Goal: Information Seeking & Learning: Learn about a topic

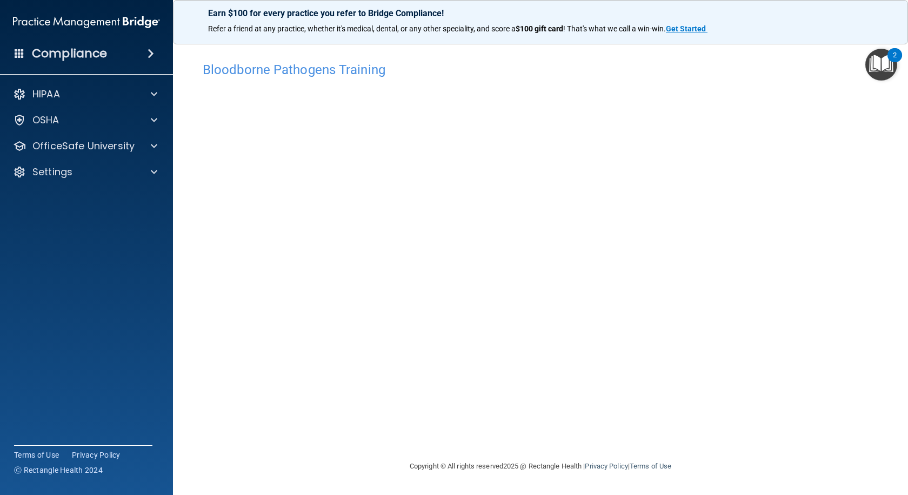
click at [618, 437] on div "Bloodborne Pathogens Training This course doesn’t expire until . Are you sure y…" at bounding box center [541, 257] width 692 height 403
click at [648, 421] on div "Bloodborne Pathogens Training This course doesn’t expire until . Are you sure y…" at bounding box center [541, 257] width 692 height 403
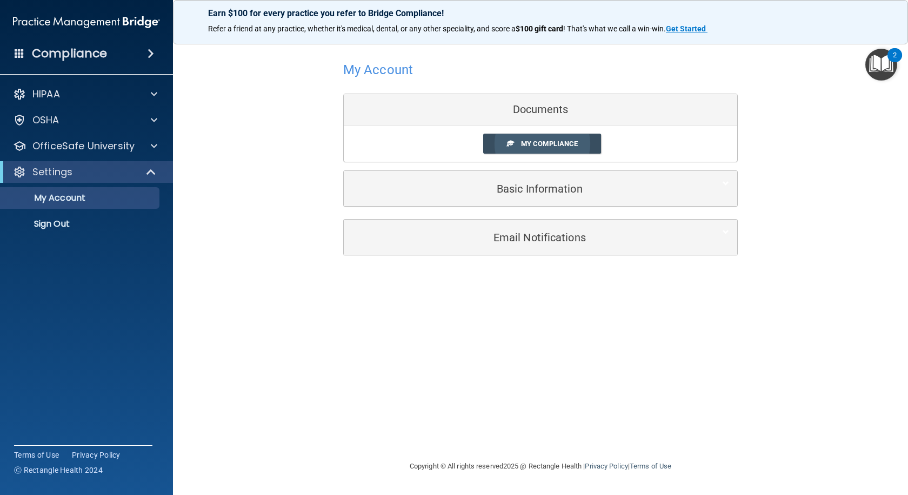
click at [546, 145] on span "My Compliance" at bounding box center [549, 143] width 57 height 8
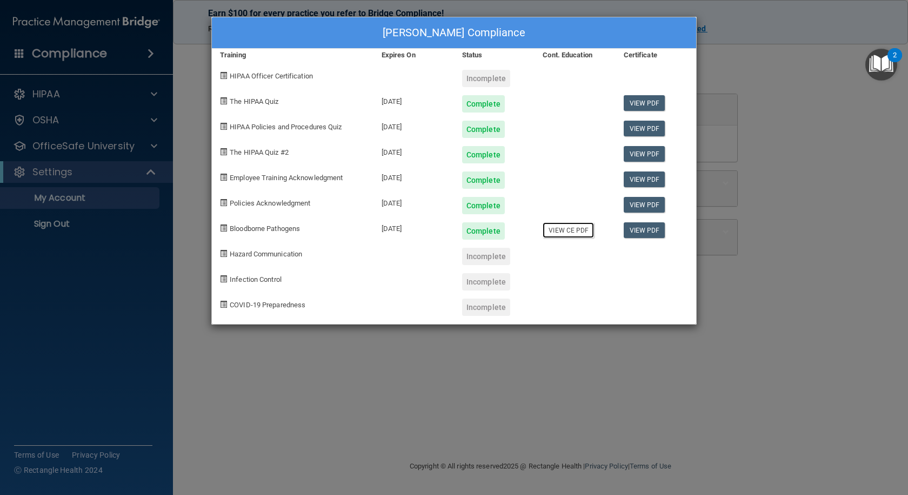
click at [565, 231] on link "View CE PDF" at bounding box center [568, 230] width 51 height 16
click at [194, 77] on div "Beth McGeary's Compliance Training Expires On Status Cont. Education Certificat…" at bounding box center [454, 247] width 908 height 495
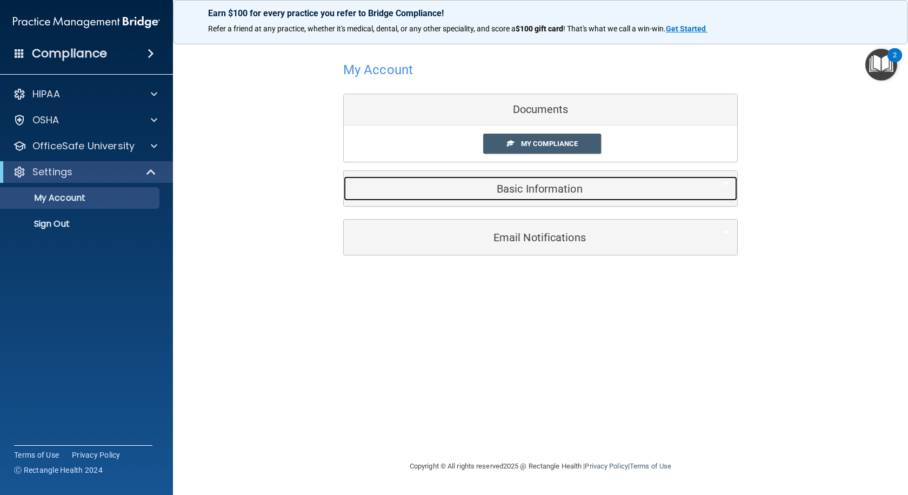
click at [525, 187] on h5 "Basic Information" at bounding box center [524, 189] width 344 height 12
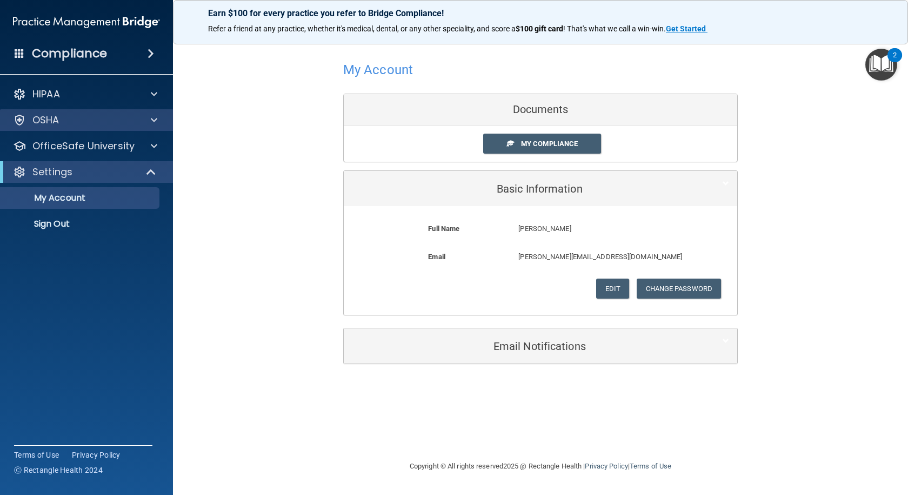
click at [156, 126] on div "OSHA" at bounding box center [87, 120] width 174 height 22
click at [152, 120] on span at bounding box center [154, 120] width 6 height 13
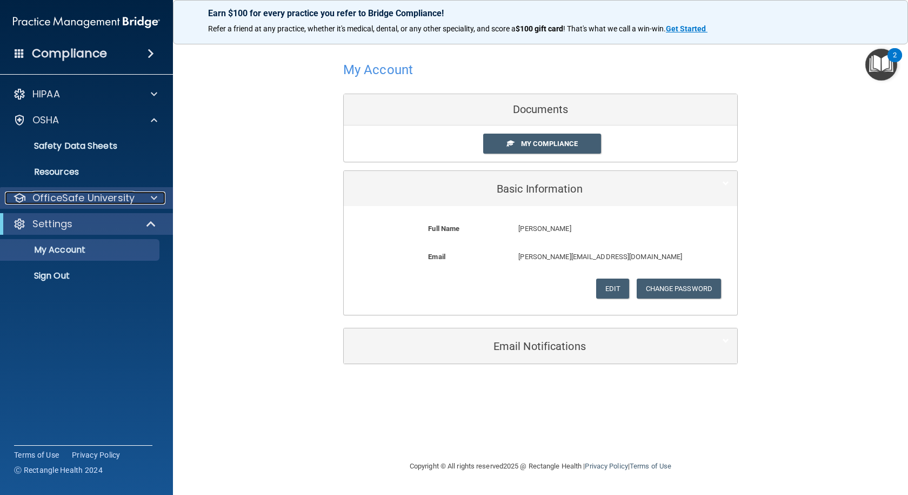
click at [155, 199] on span at bounding box center [154, 197] width 6 height 13
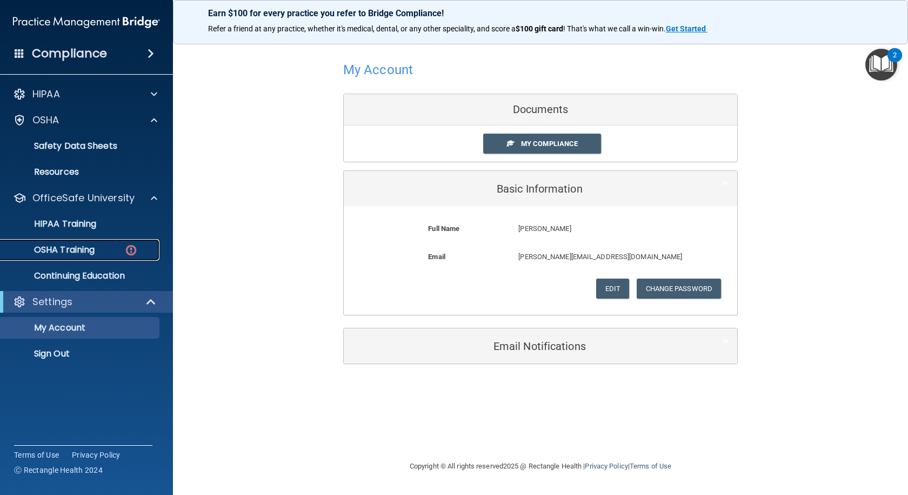
click at [111, 250] on div "OSHA Training" at bounding box center [81, 249] width 148 height 11
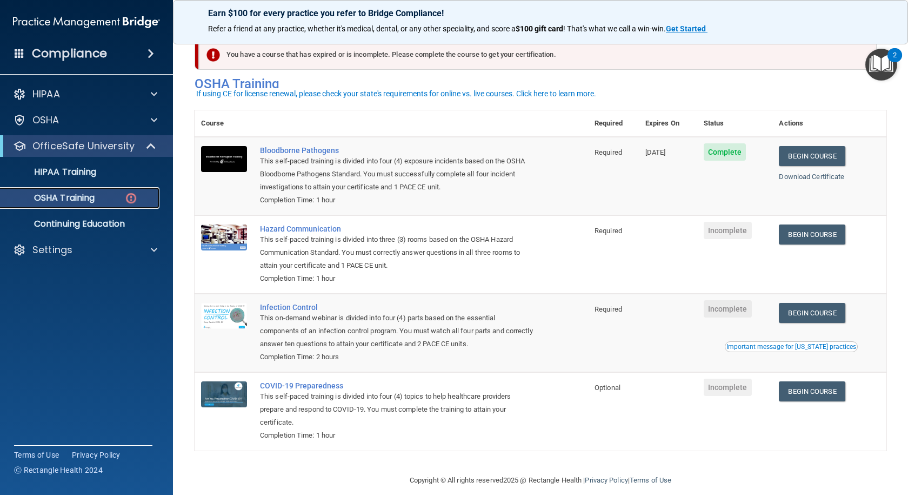
scroll to position [29, 0]
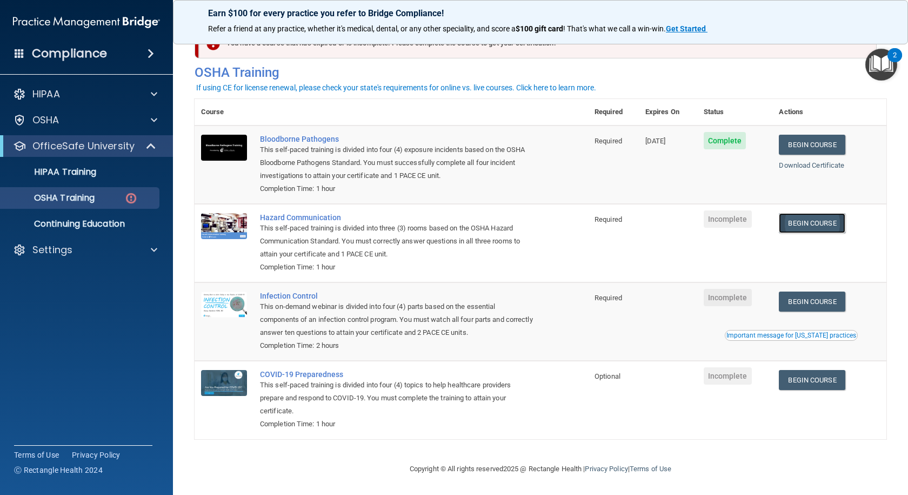
click at [815, 222] on link "Begin Course" at bounding box center [812, 223] width 66 height 20
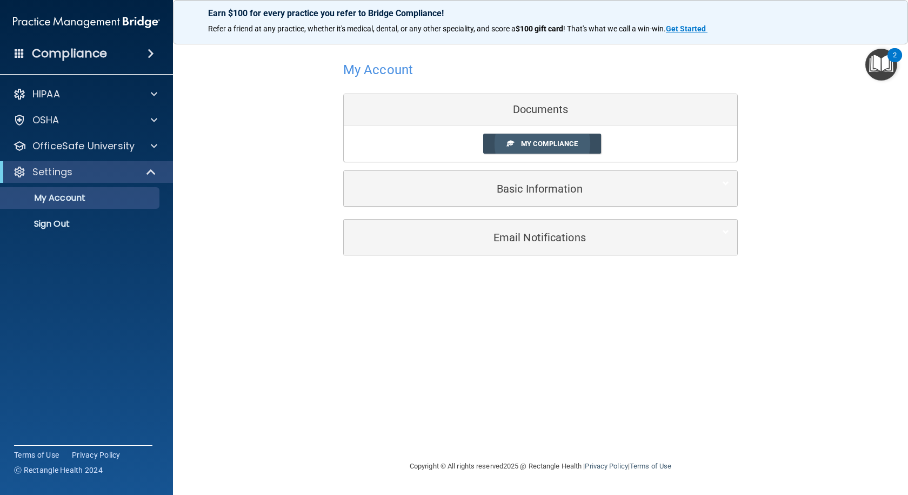
click at [564, 144] on span "My Compliance" at bounding box center [549, 143] width 57 height 8
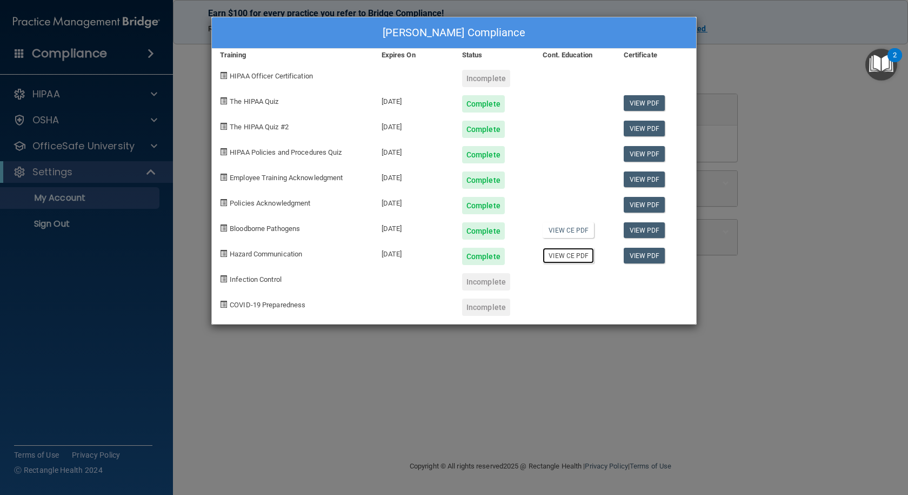
click at [575, 262] on link "View CE PDF" at bounding box center [568, 256] width 51 height 16
click at [488, 278] on div "Incomplete" at bounding box center [486, 281] width 48 height 17
click at [204, 95] on div "Beth McGeary's Compliance Training Expires On Status Cont. Education Certificat…" at bounding box center [454, 247] width 908 height 495
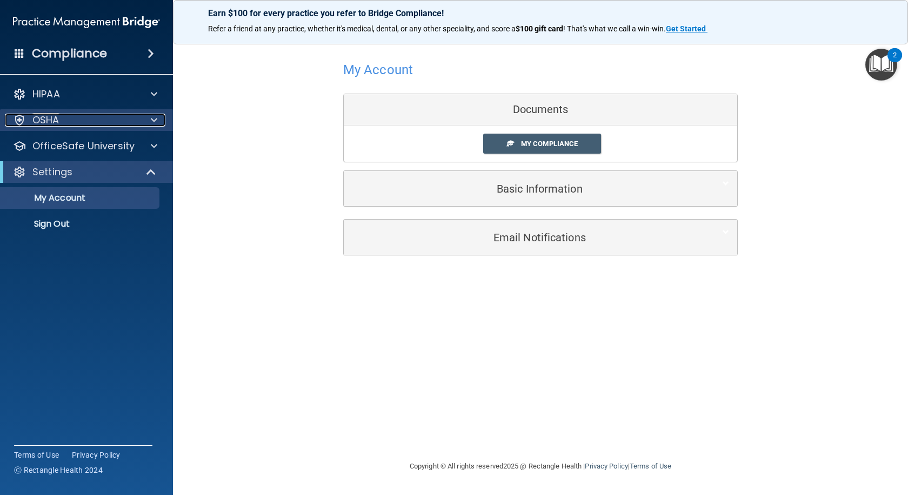
click at [123, 117] on div "OSHA" at bounding box center [72, 120] width 134 height 13
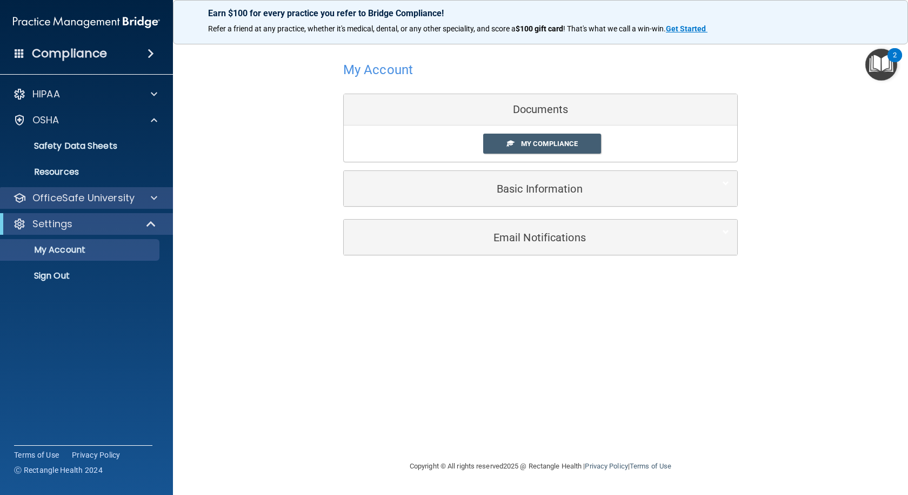
click at [142, 191] on div "OfficeSafe University" at bounding box center [87, 198] width 174 height 22
click at [142, 195] on div at bounding box center [152, 197] width 27 height 13
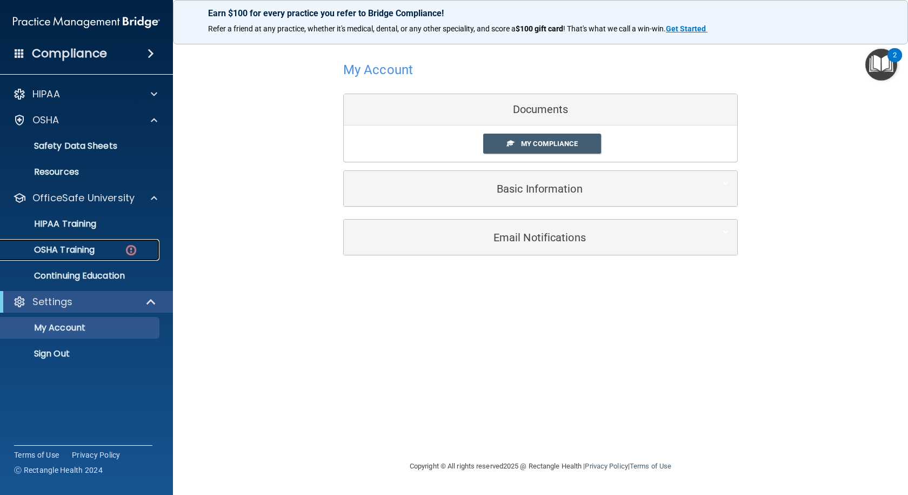
click at [113, 246] on div "OSHA Training" at bounding box center [81, 249] width 148 height 11
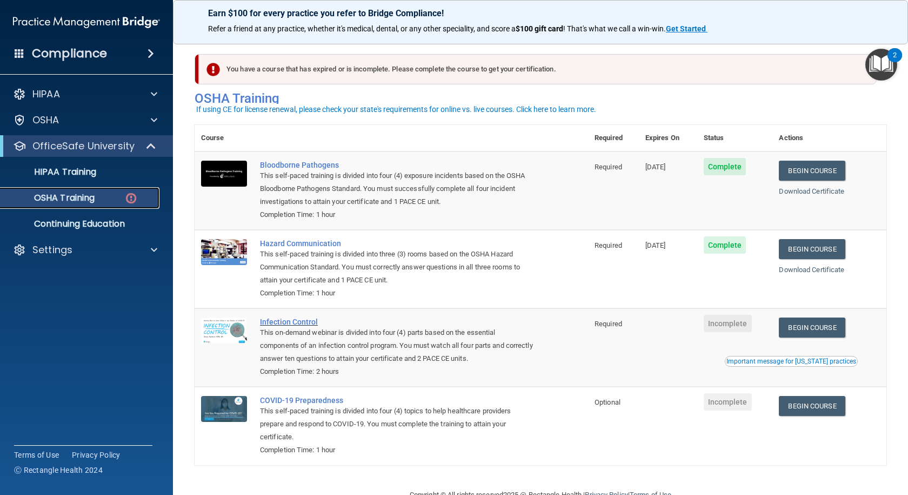
scroll to position [29, 0]
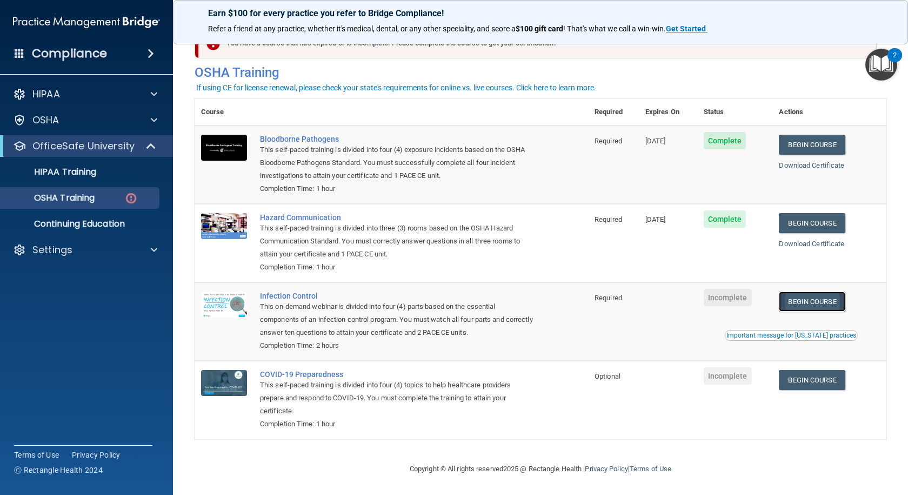
click at [812, 299] on link "Begin Course" at bounding box center [812, 301] width 66 height 20
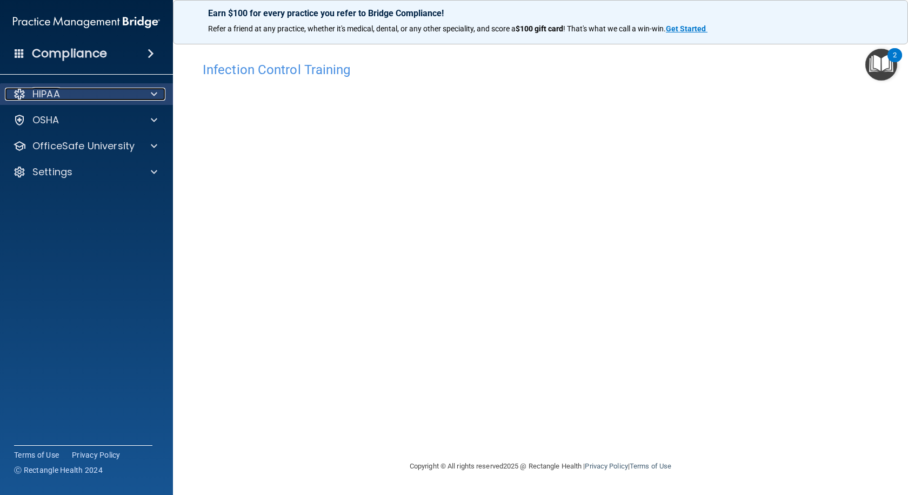
click at [148, 95] on div at bounding box center [152, 94] width 27 height 13
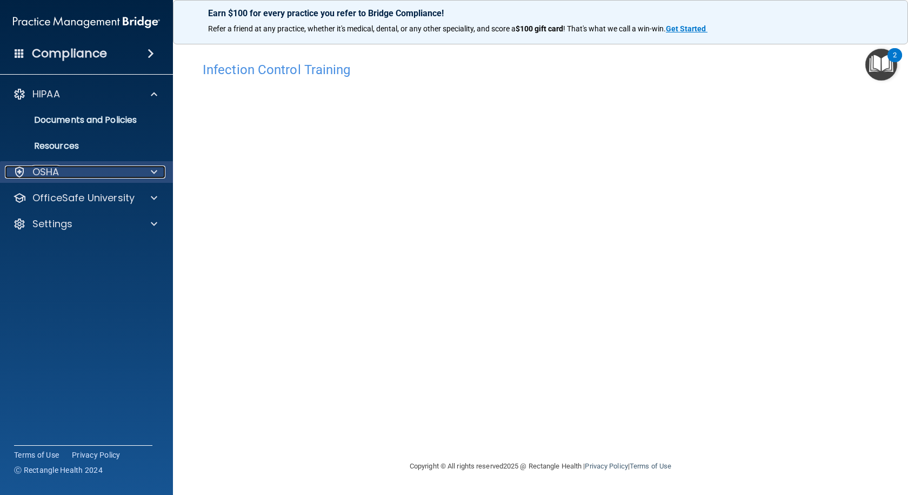
click at [150, 177] on div at bounding box center [152, 171] width 27 height 13
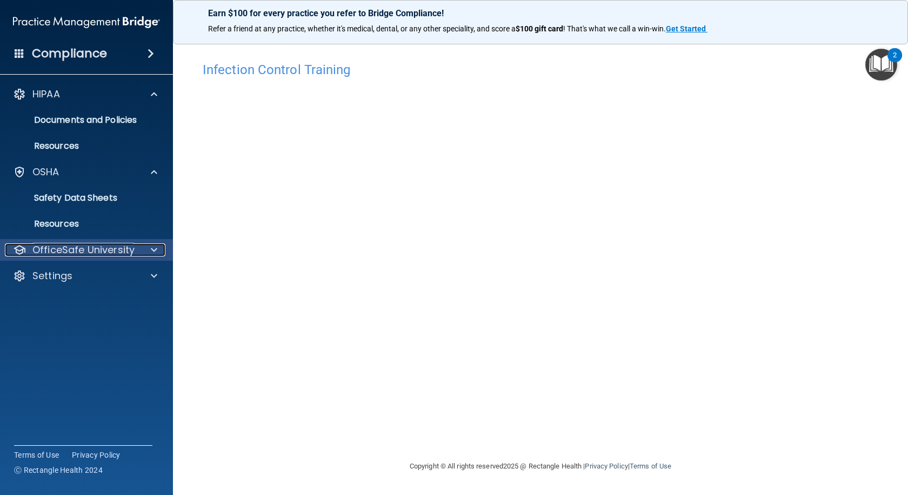
click at [146, 251] on div at bounding box center [152, 249] width 27 height 13
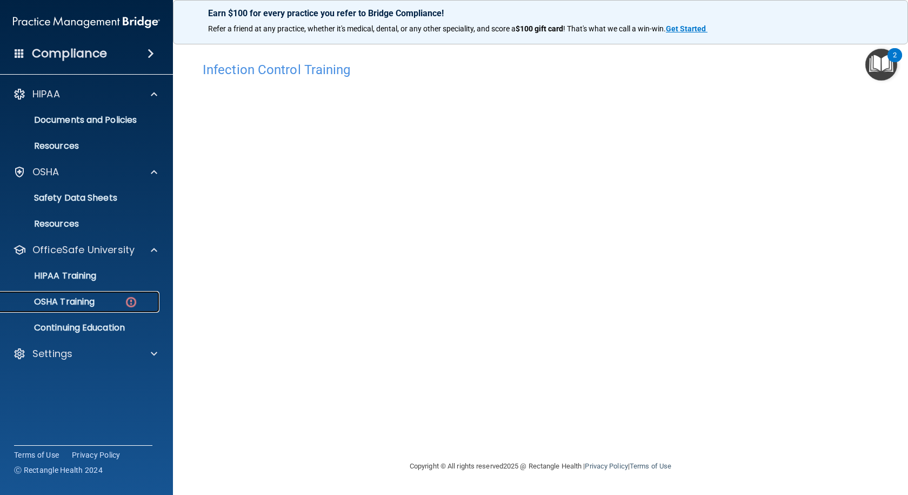
click at [106, 300] on div "OSHA Training" at bounding box center [81, 301] width 148 height 11
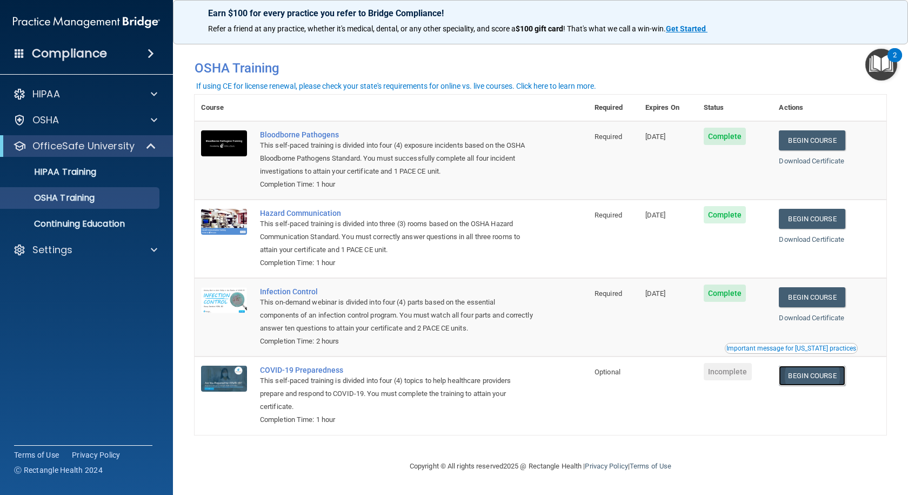
click at [811, 372] on link "Begin Course" at bounding box center [812, 375] width 66 height 20
click at [295, 372] on div "COVID-19 Preparedness" at bounding box center [397, 369] width 274 height 9
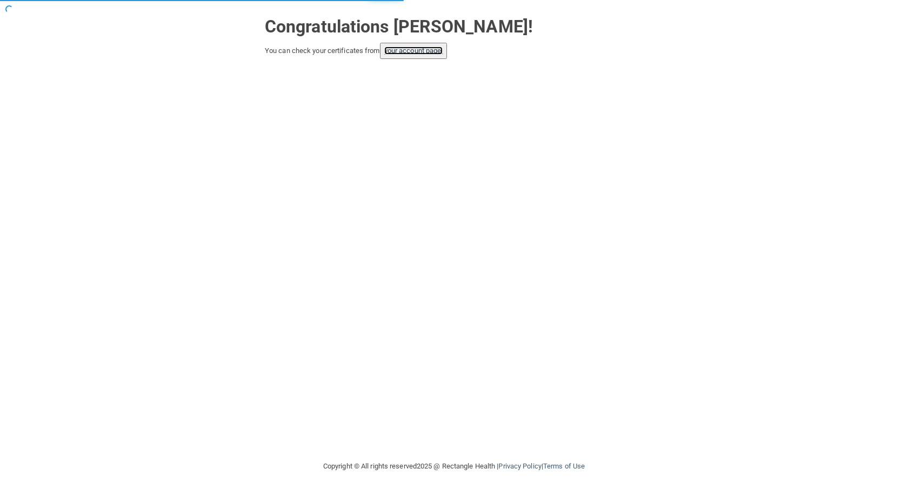
click at [427, 52] on link "your account page!" at bounding box center [413, 50] width 59 height 8
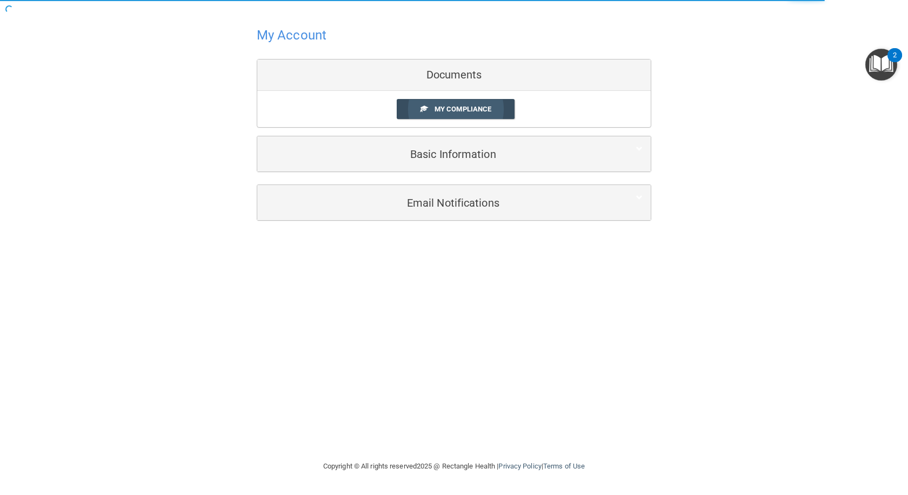
click at [476, 108] on span "My Compliance" at bounding box center [463, 109] width 57 height 8
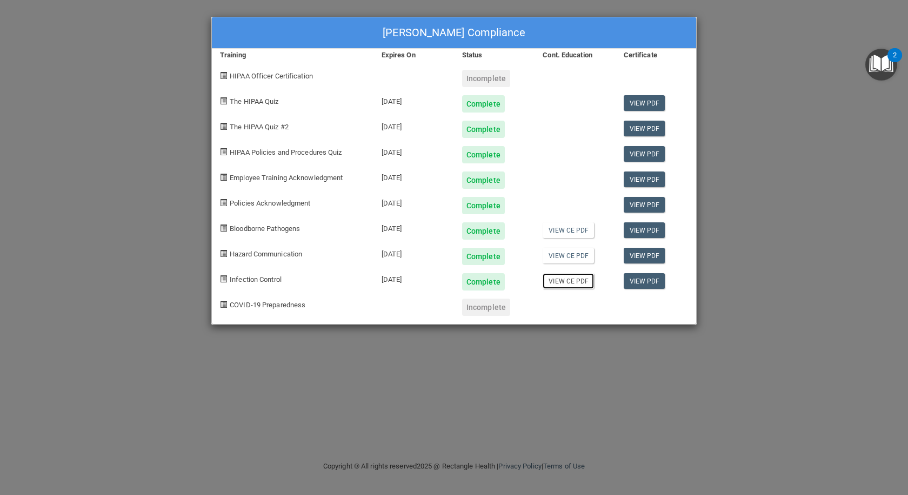
click at [573, 282] on link "View CE PDF" at bounding box center [568, 281] width 51 height 16
click at [244, 303] on span "COVID-19 Preparedness" at bounding box center [268, 305] width 76 height 8
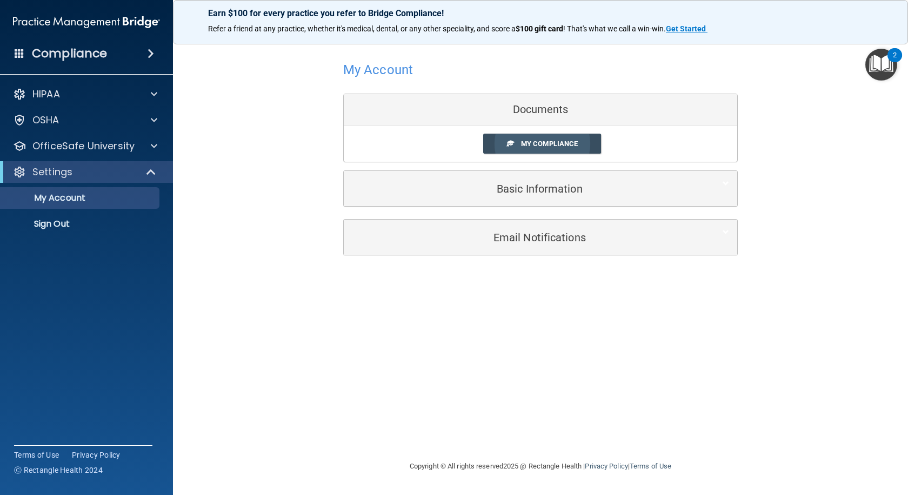
click at [529, 148] on span "My Compliance" at bounding box center [549, 143] width 57 height 8
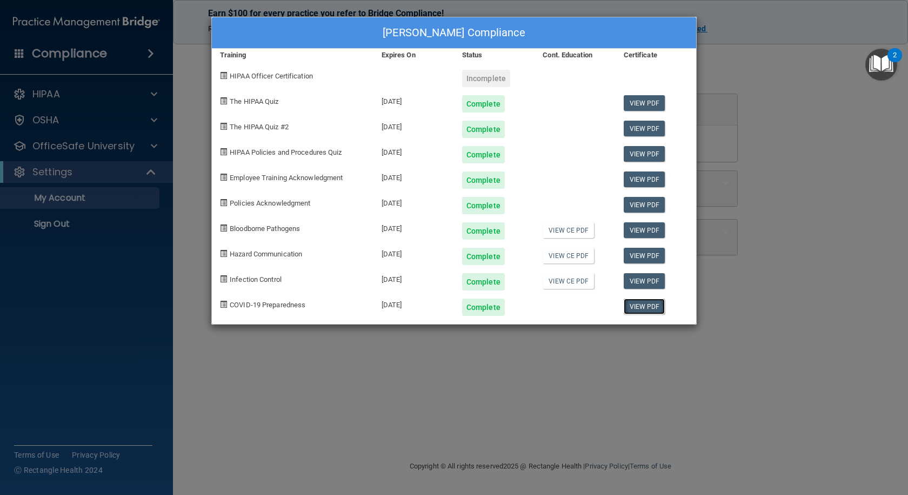
click at [638, 304] on link "View PDF" at bounding box center [645, 306] width 42 height 16
click at [884, 151] on div "[PERSON_NAME] Compliance Training Expires On Status Cont. Education Certificate…" at bounding box center [454, 247] width 908 height 495
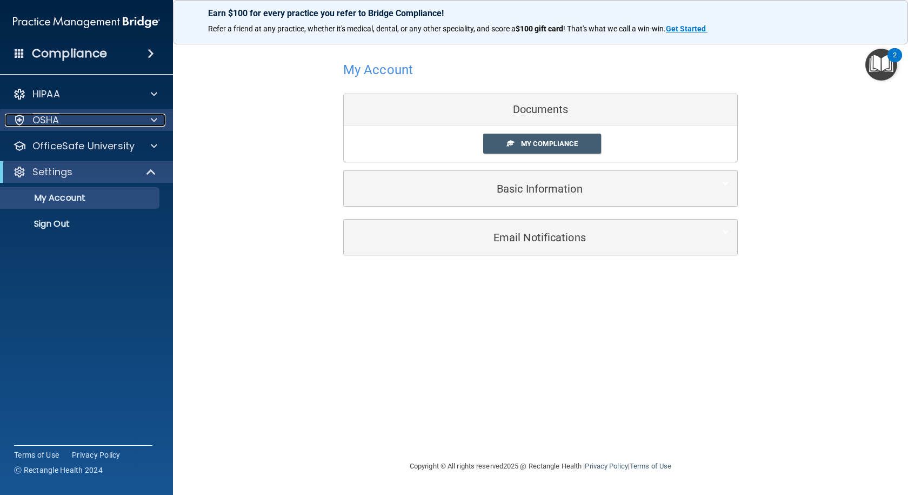
click at [114, 121] on div "OSHA" at bounding box center [72, 120] width 134 height 13
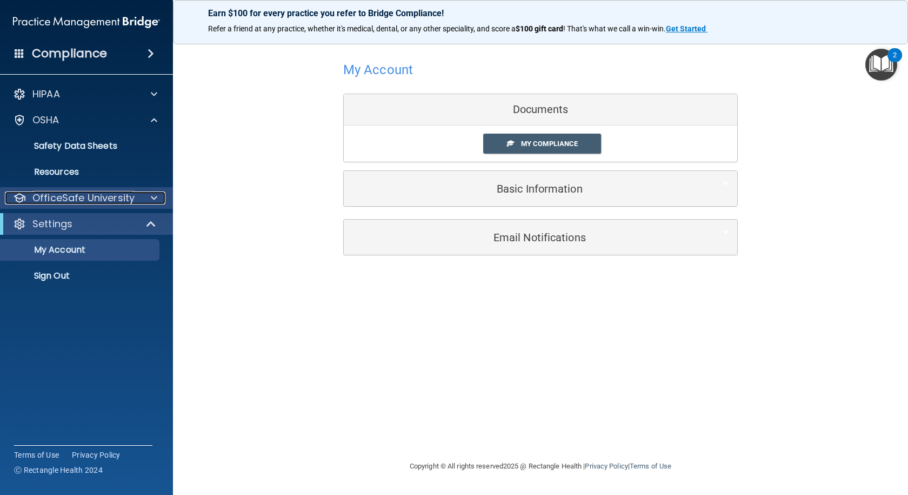
click at [108, 197] on p "OfficeSafe University" at bounding box center [83, 197] width 102 height 13
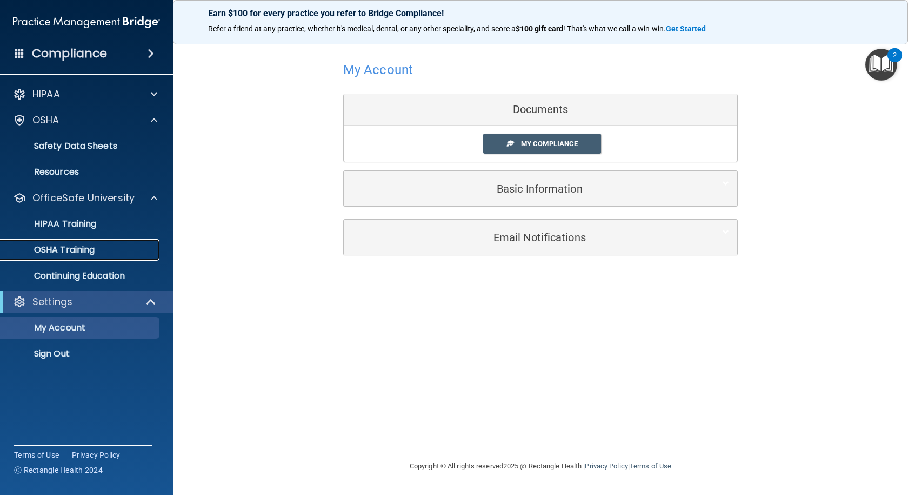
click at [95, 246] on p "OSHA Training" at bounding box center [51, 249] width 88 height 11
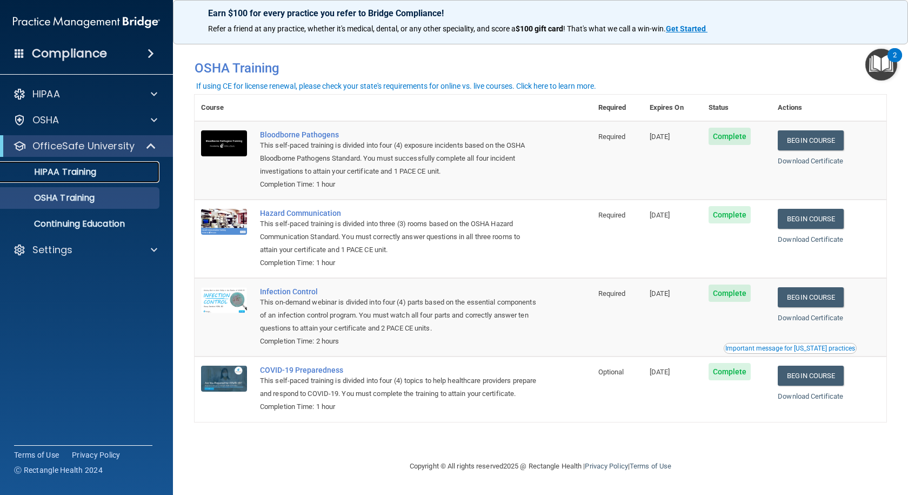
click at [106, 177] on link "HIPAA Training" at bounding box center [74, 172] width 170 height 22
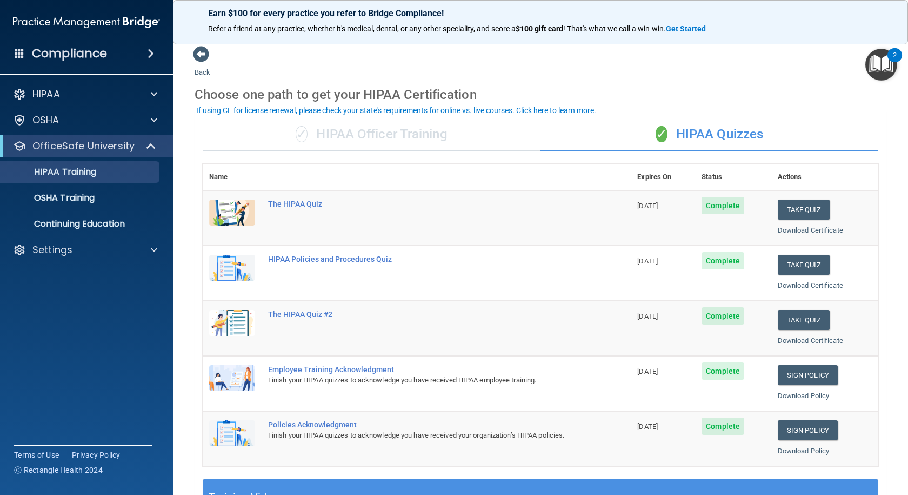
click at [386, 142] on div "✓ HIPAA Officer Training" at bounding box center [372, 134] width 338 height 32
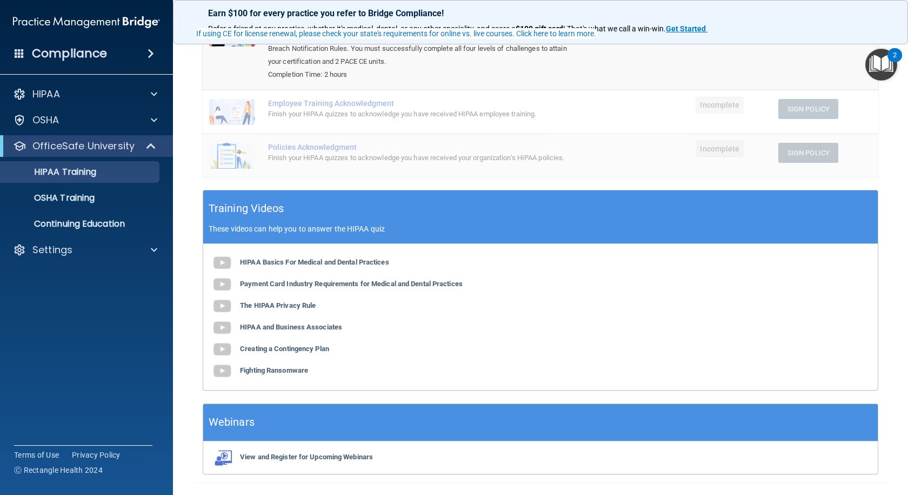
scroll to position [219, 0]
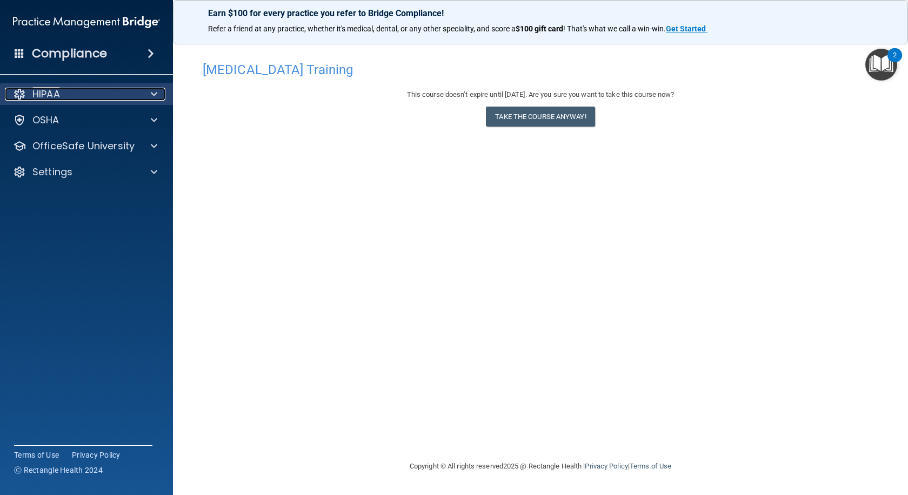
click at [146, 97] on div at bounding box center [152, 94] width 27 height 13
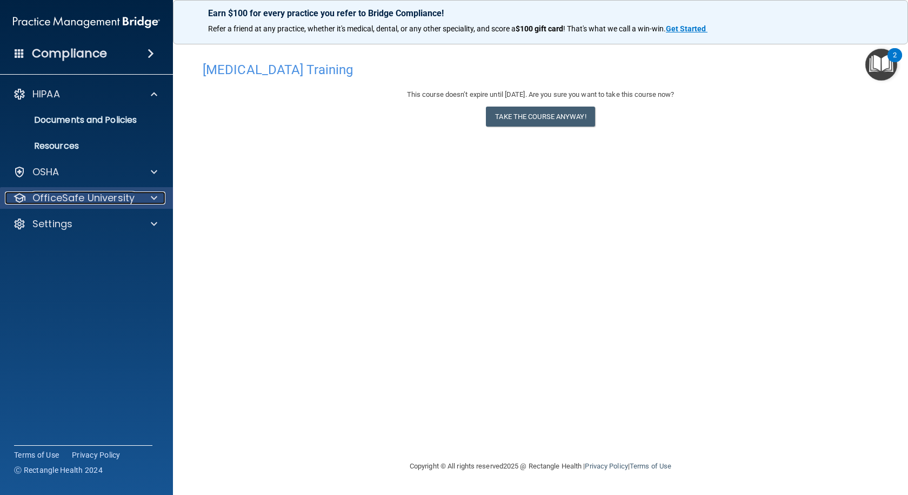
click at [150, 194] on div at bounding box center [152, 197] width 27 height 13
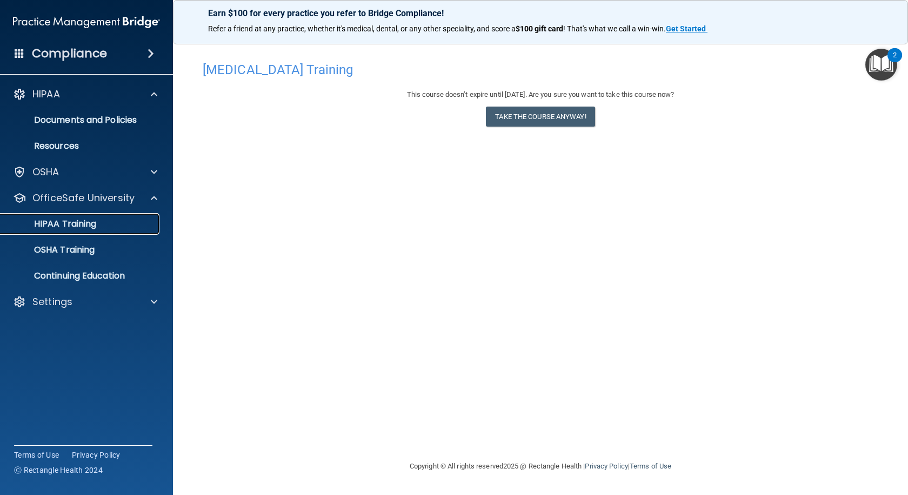
click at [131, 226] on div "HIPAA Training" at bounding box center [81, 223] width 148 height 11
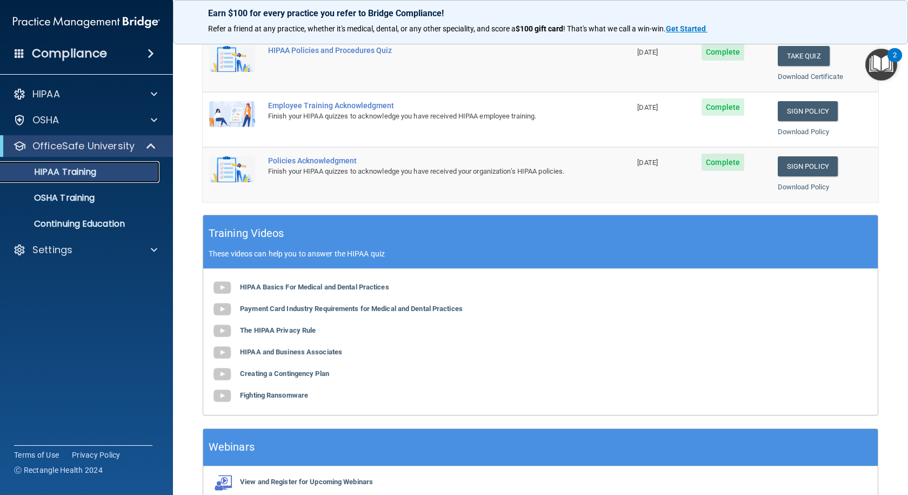
scroll to position [319, 0]
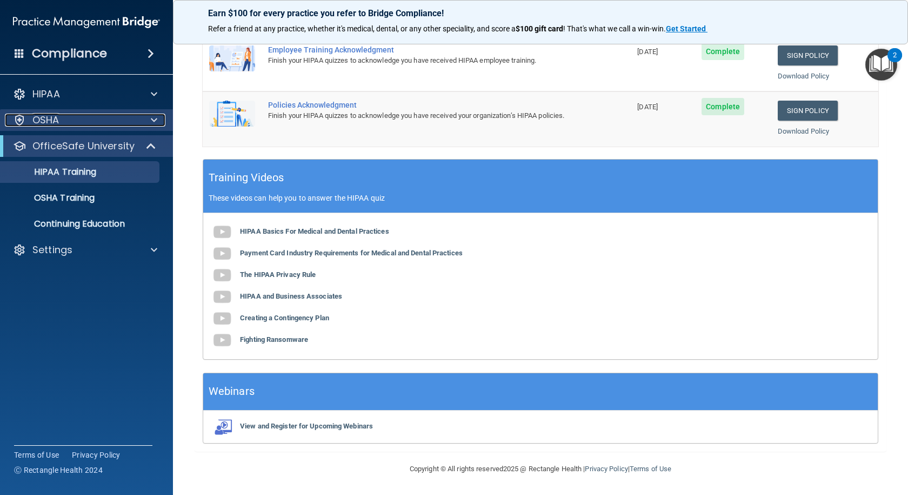
click at [75, 116] on div "OSHA" at bounding box center [72, 120] width 134 height 13
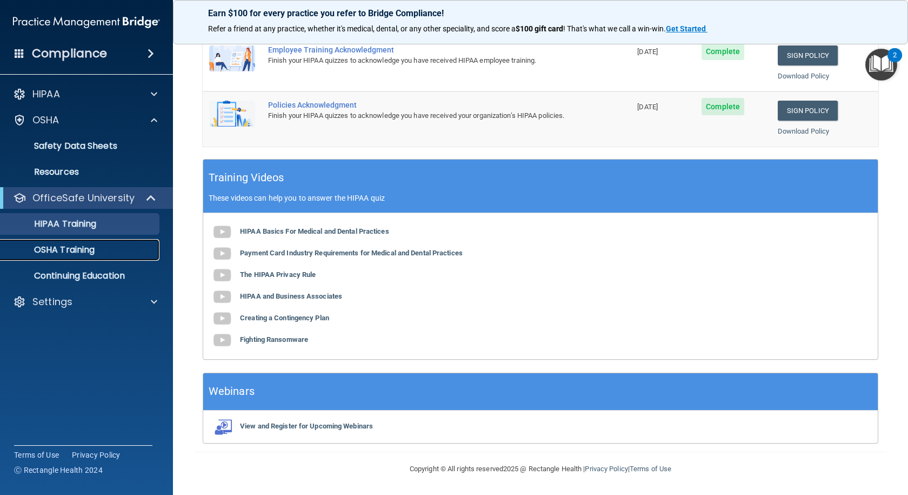
click at [102, 246] on div "OSHA Training" at bounding box center [81, 249] width 148 height 11
